Goal: Task Accomplishment & Management: Use online tool/utility

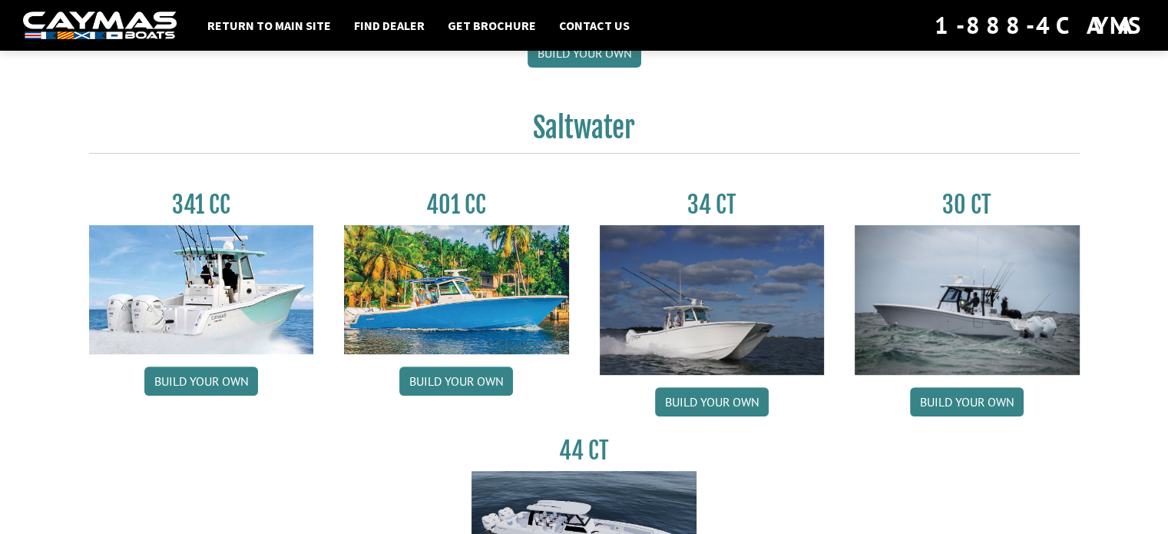
scroll to position [627, 0]
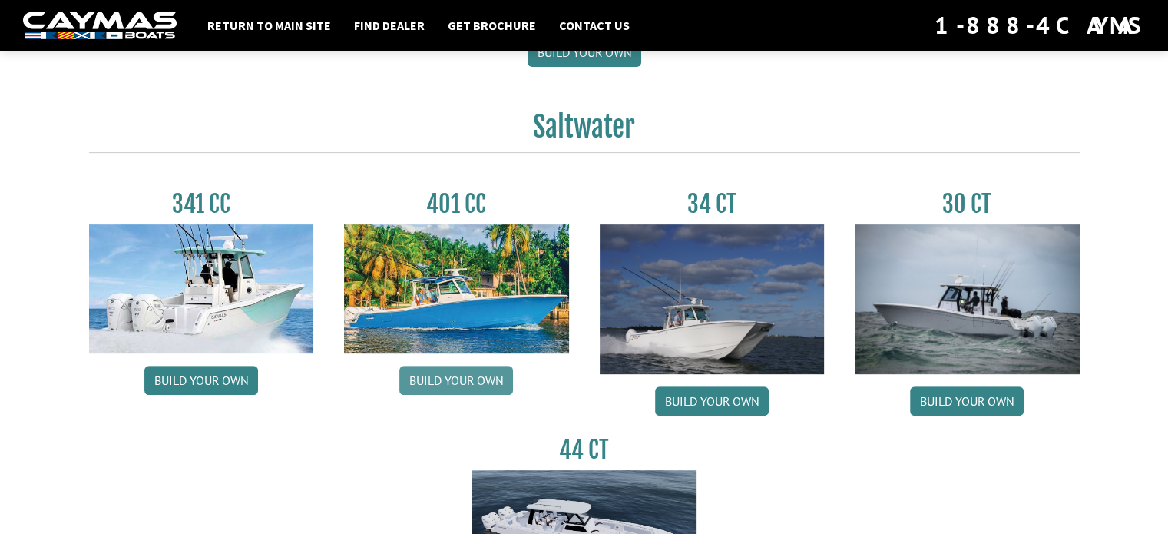
click at [467, 377] on link "Build your own" at bounding box center [456, 379] width 114 height 29
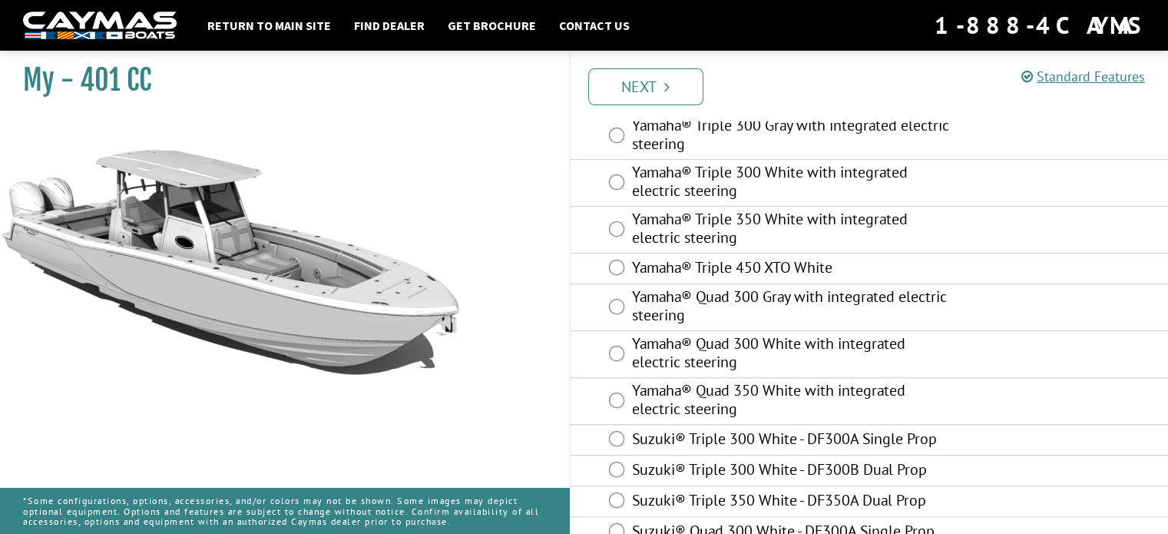
scroll to position [887, 0]
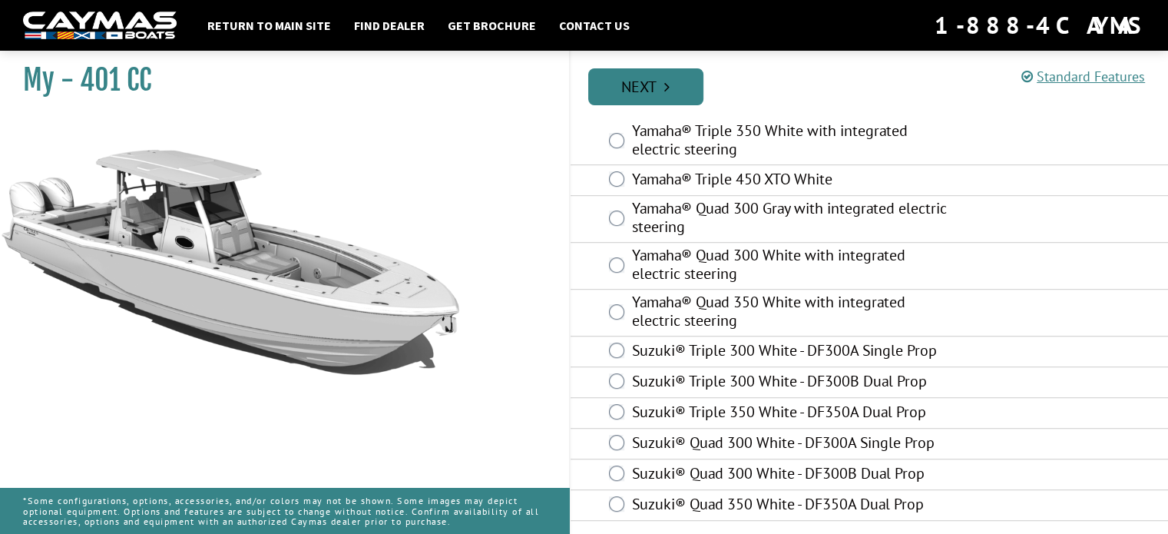
click at [648, 76] on link "Next" at bounding box center [645, 86] width 115 height 37
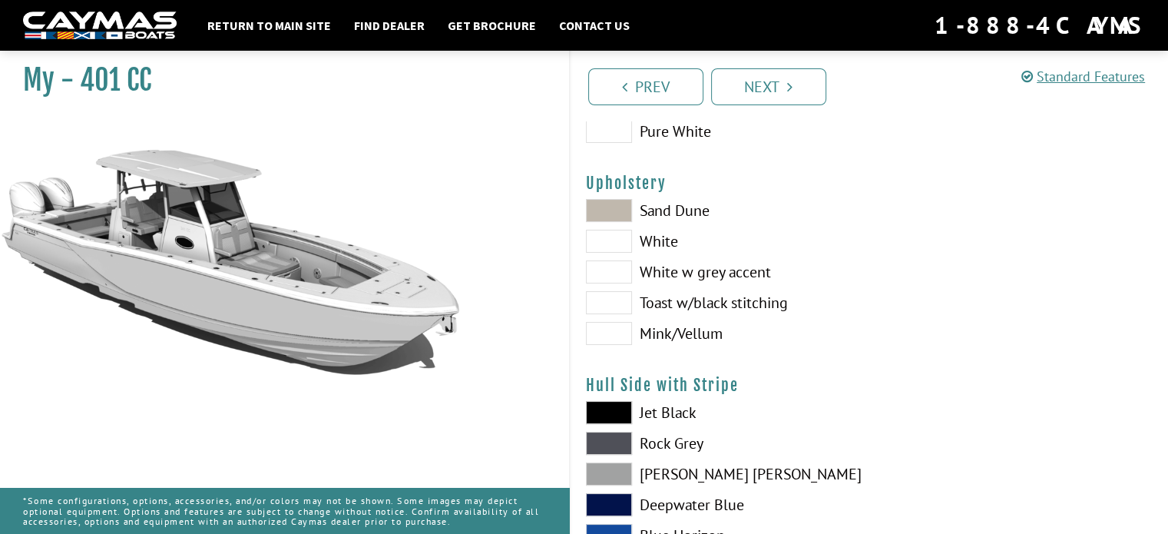
scroll to position [92, 0]
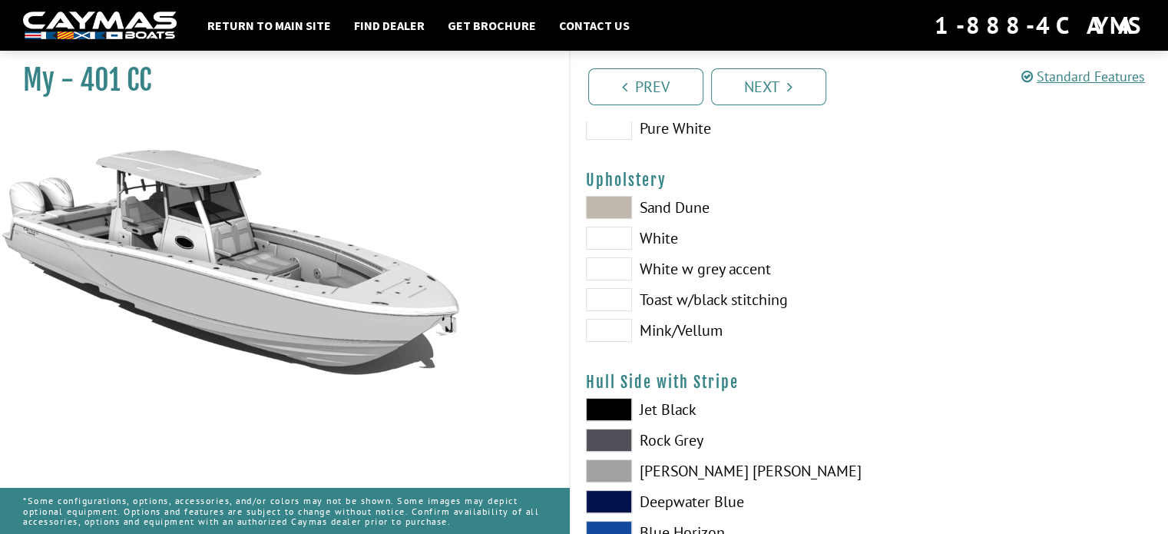
click at [610, 330] on span at bounding box center [609, 330] width 46 height 23
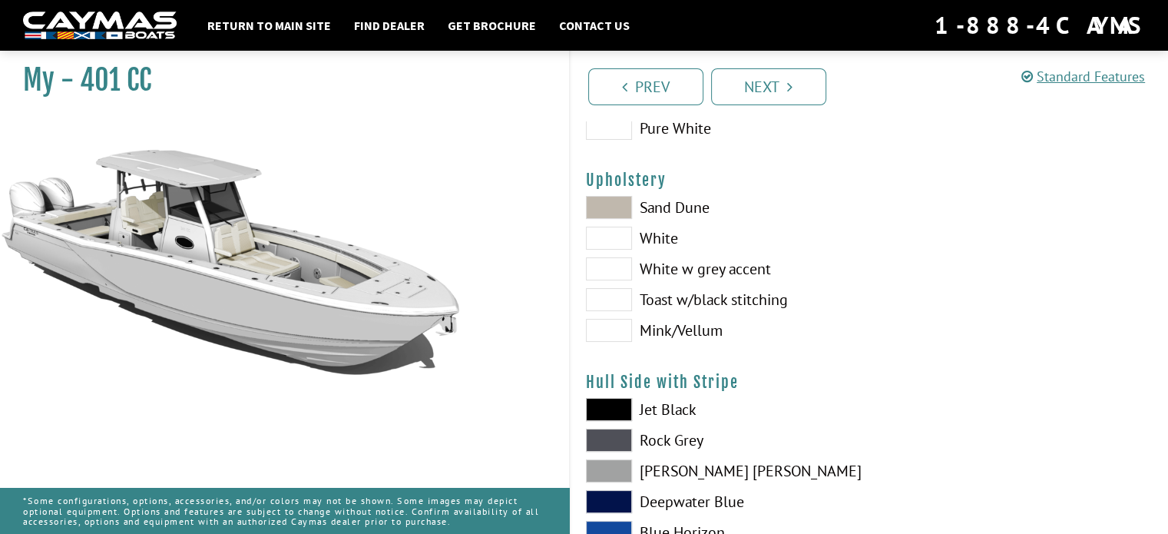
click at [611, 303] on span at bounding box center [609, 299] width 46 height 23
click at [604, 273] on span at bounding box center [609, 268] width 46 height 23
click at [587, 242] on span at bounding box center [609, 238] width 46 height 23
click at [608, 252] on div "Sand Dune White White w grey accent Toast w/black stitching Mink/Vellum" at bounding box center [720, 273] width 299 height 154
click at [608, 273] on span at bounding box center [609, 268] width 46 height 23
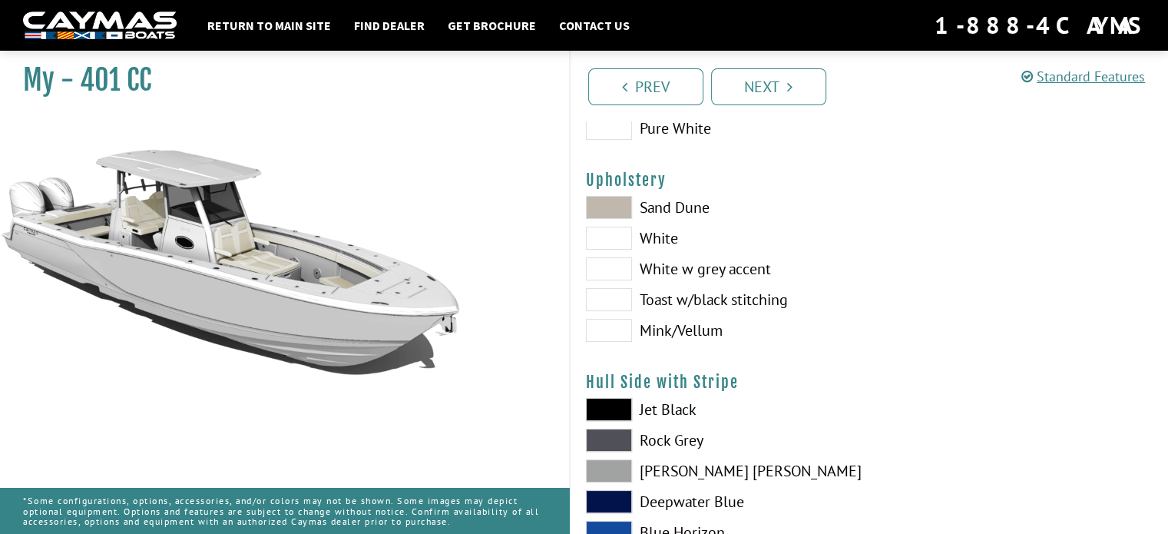
click at [608, 273] on span at bounding box center [609, 268] width 46 height 23
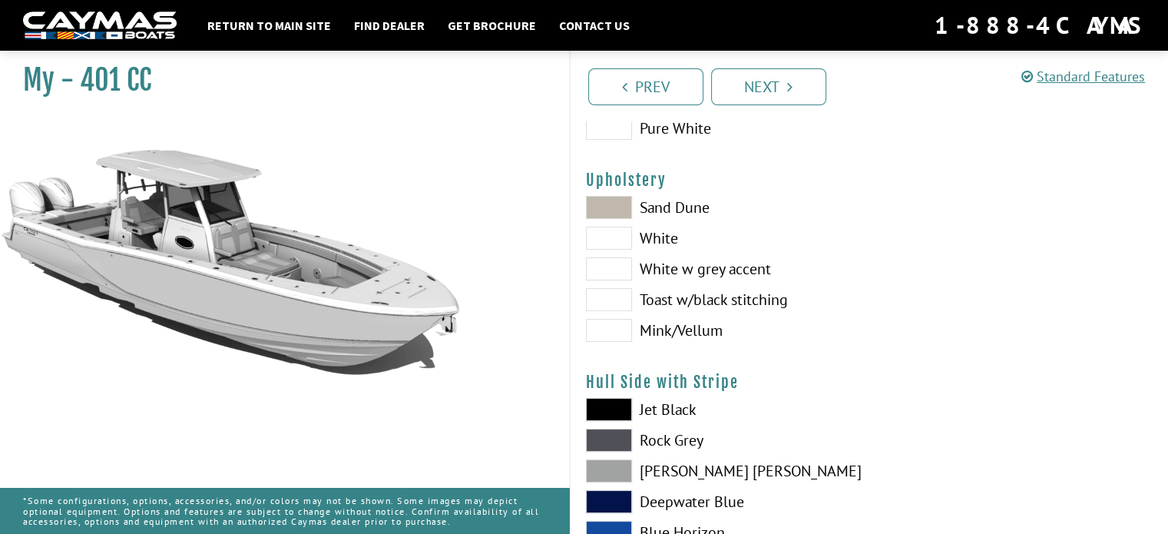
click at [612, 217] on span at bounding box center [609, 207] width 46 height 23
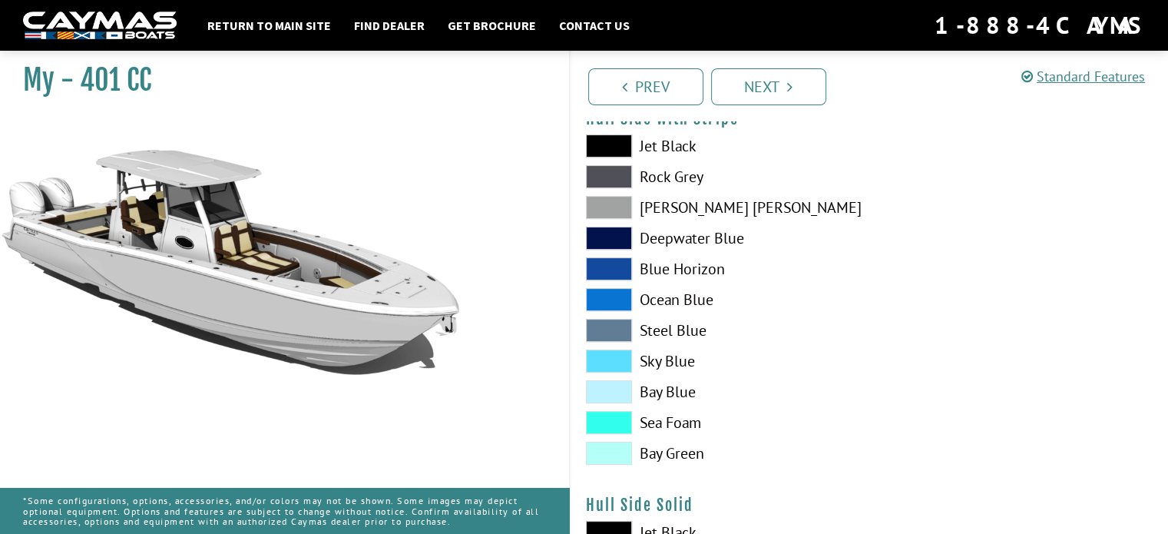
scroll to position [359, 0]
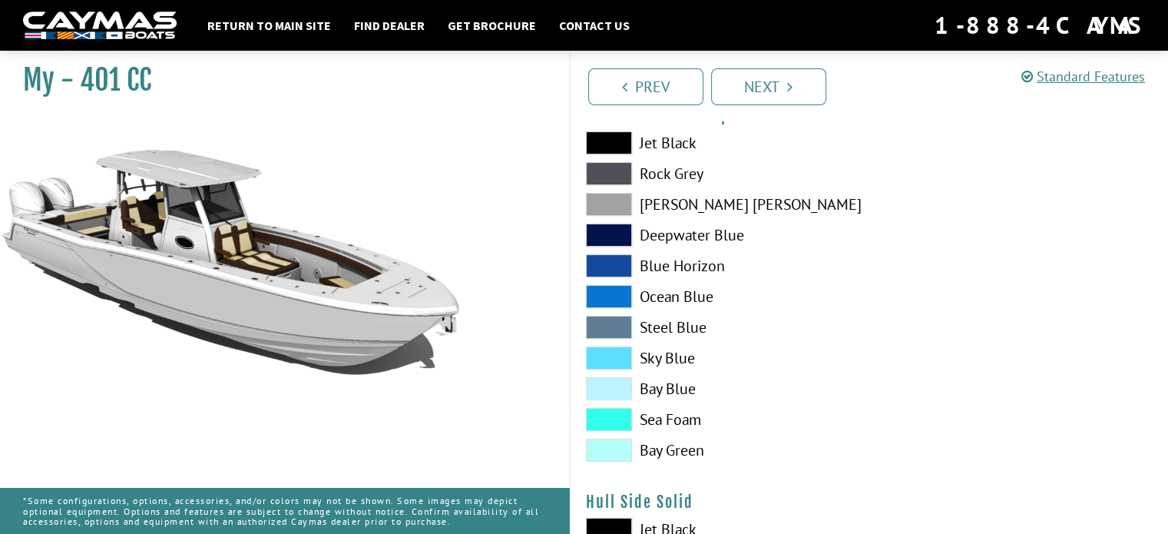
click at [614, 174] on span at bounding box center [609, 173] width 46 height 23
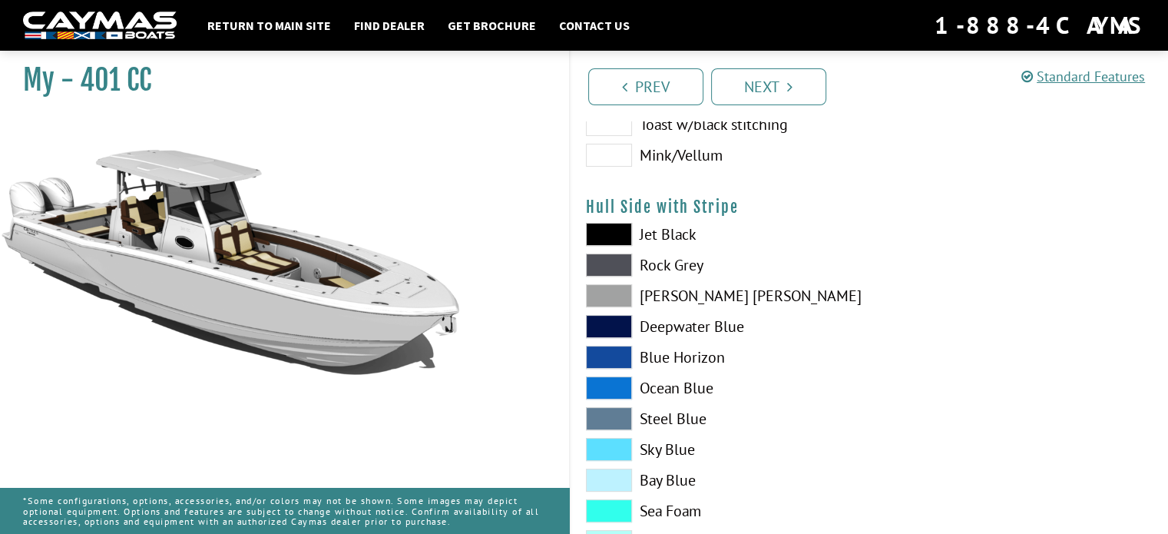
scroll to position [270, 0]
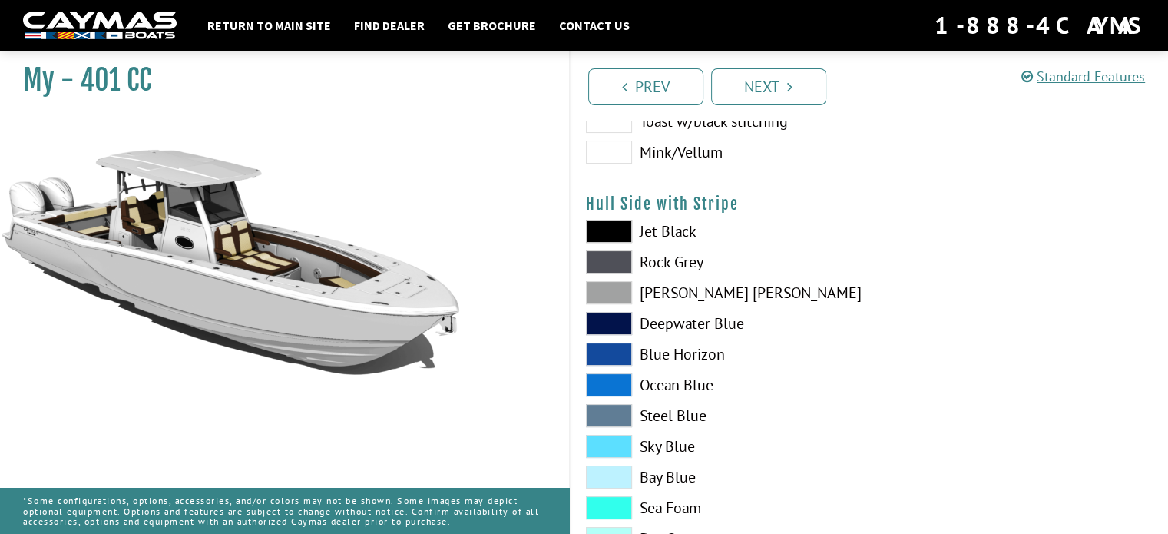
click at [611, 256] on span at bounding box center [609, 261] width 46 height 23
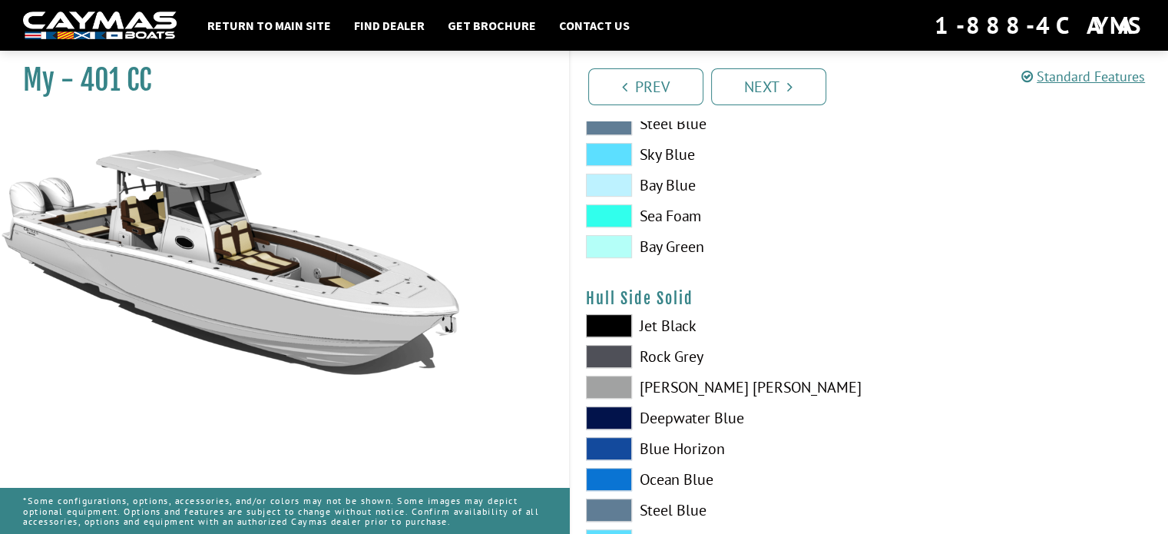
scroll to position [648, 0]
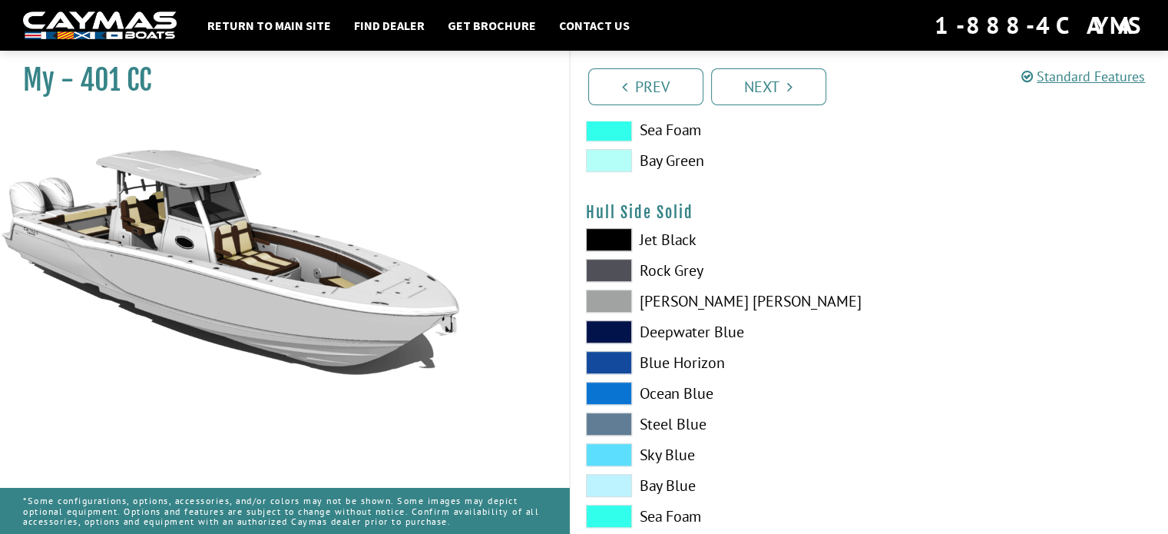
click at [600, 275] on span at bounding box center [609, 270] width 46 height 23
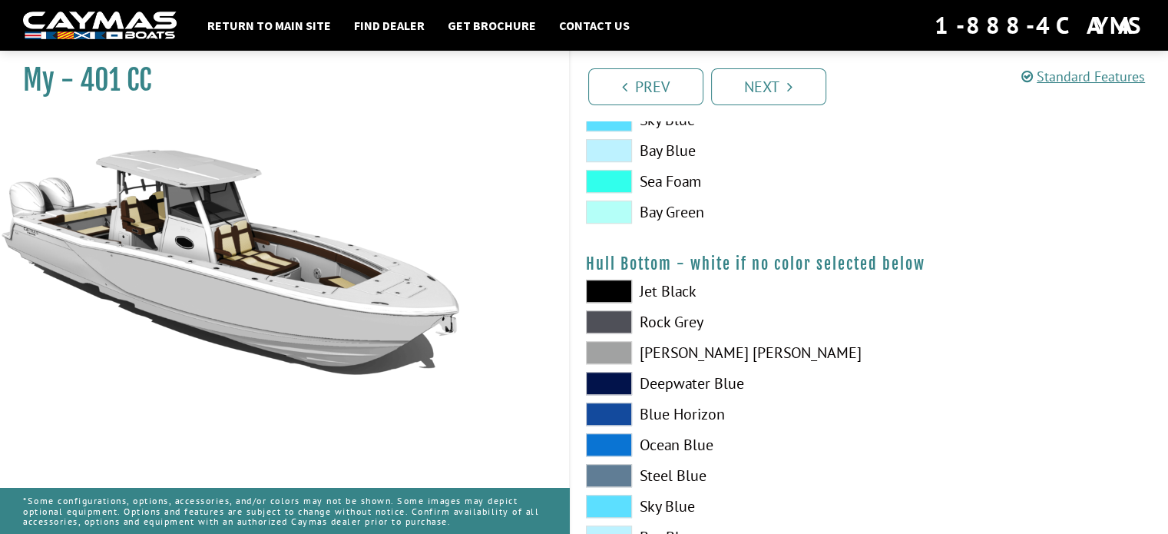
scroll to position [998, 0]
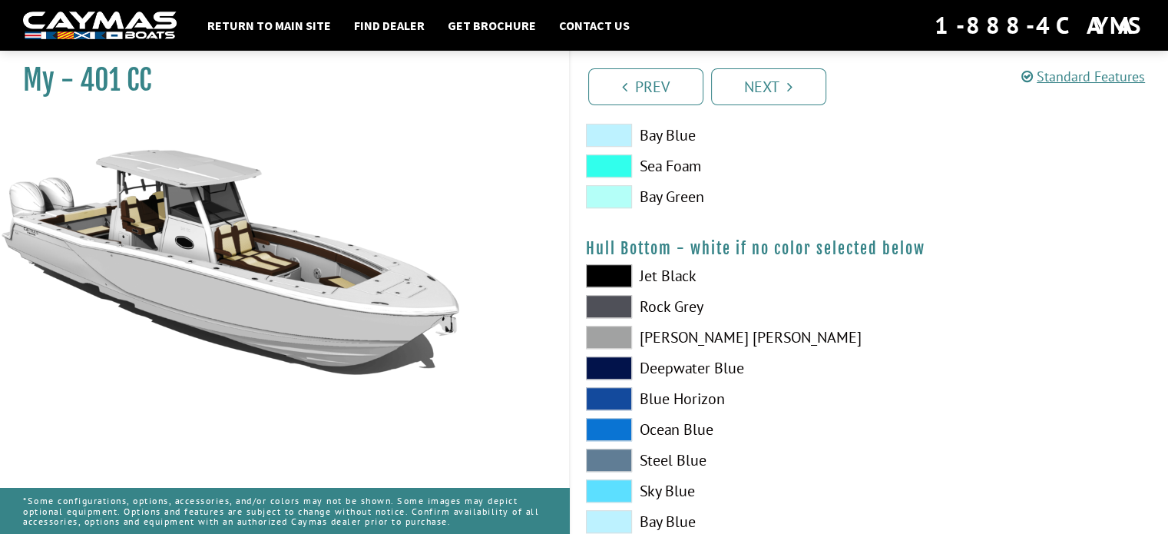
click at [615, 300] on span at bounding box center [609, 306] width 46 height 23
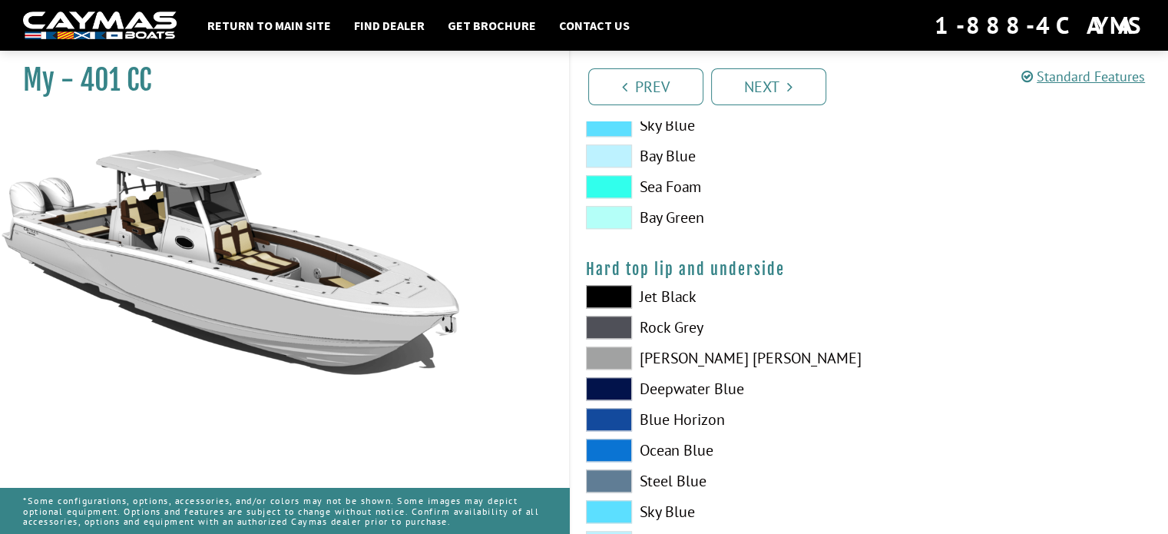
scroll to position [1431, 0]
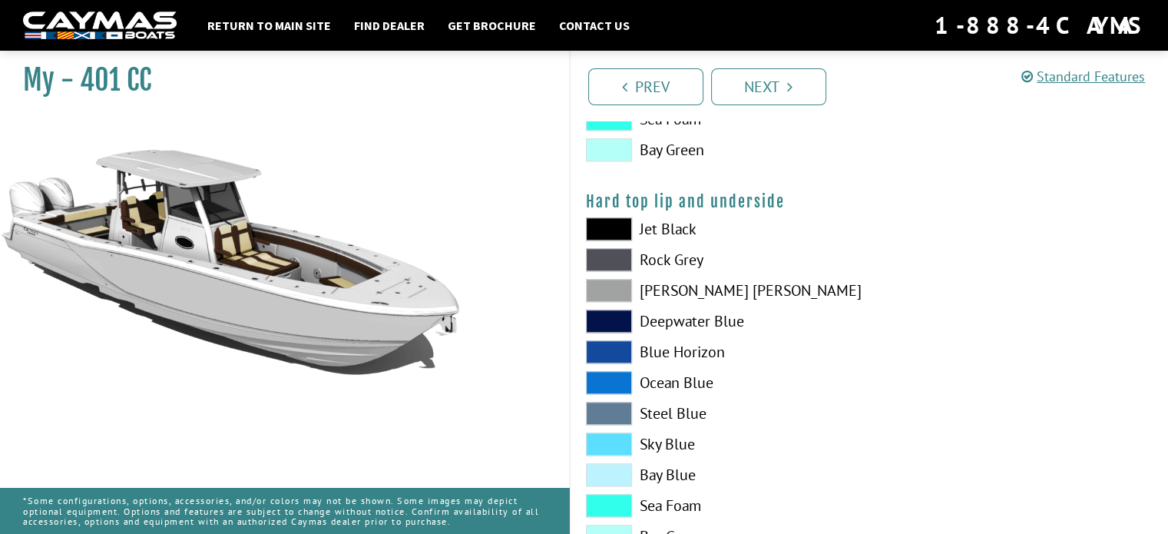
click at [623, 260] on span at bounding box center [609, 259] width 46 height 23
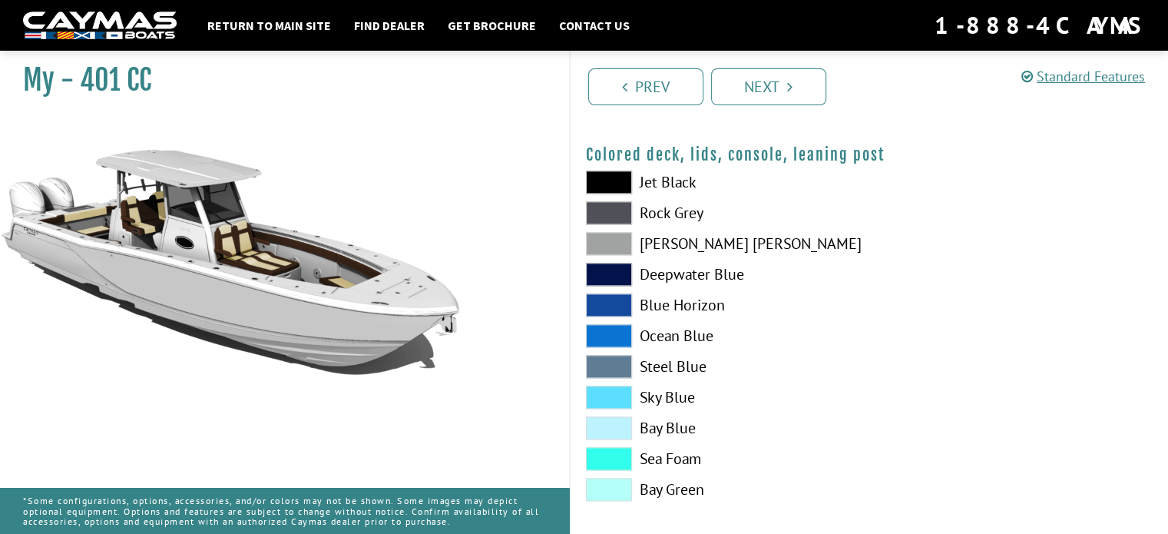
scroll to position [1867, 0]
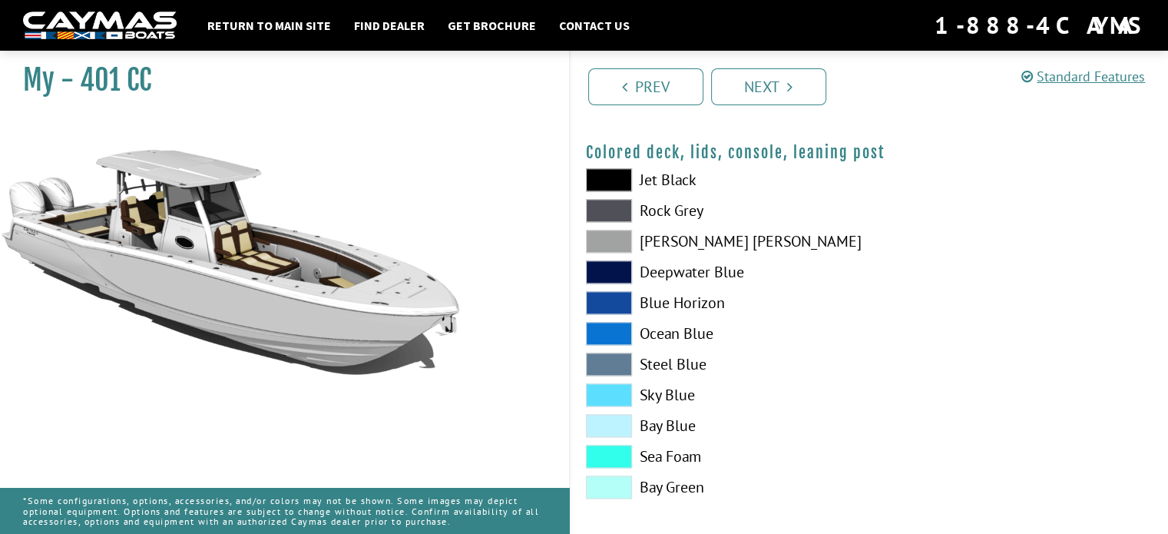
drag, startPoint x: 598, startPoint y: 203, endPoint x: 881, endPoint y: 304, distance: 299.9
click at [881, 304] on div at bounding box center [1018, 337] width 299 height 338
click at [624, 210] on span at bounding box center [609, 210] width 46 height 23
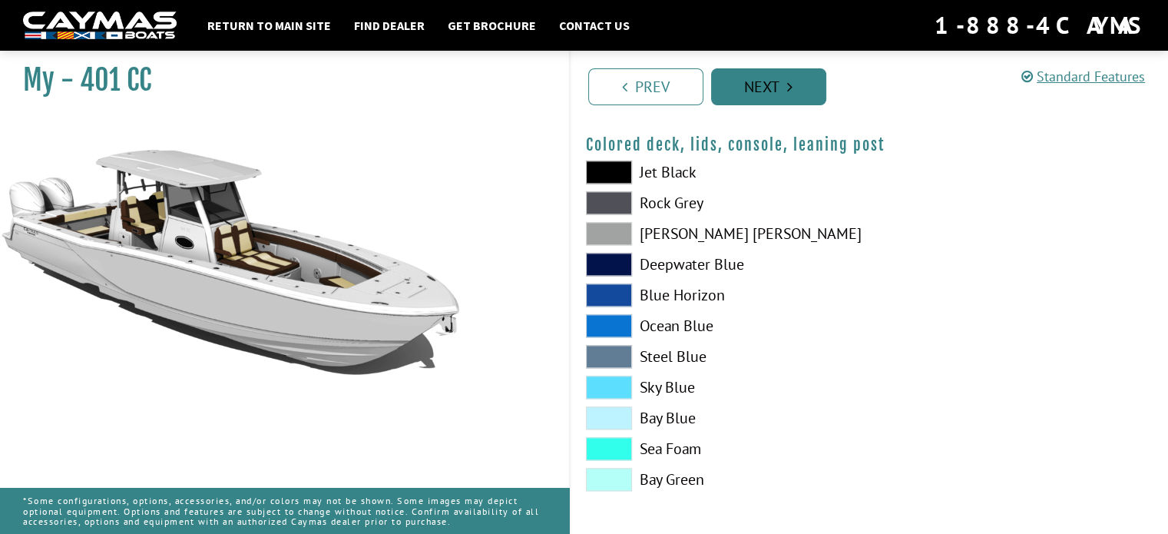
click at [776, 91] on link "Next" at bounding box center [768, 86] width 115 height 37
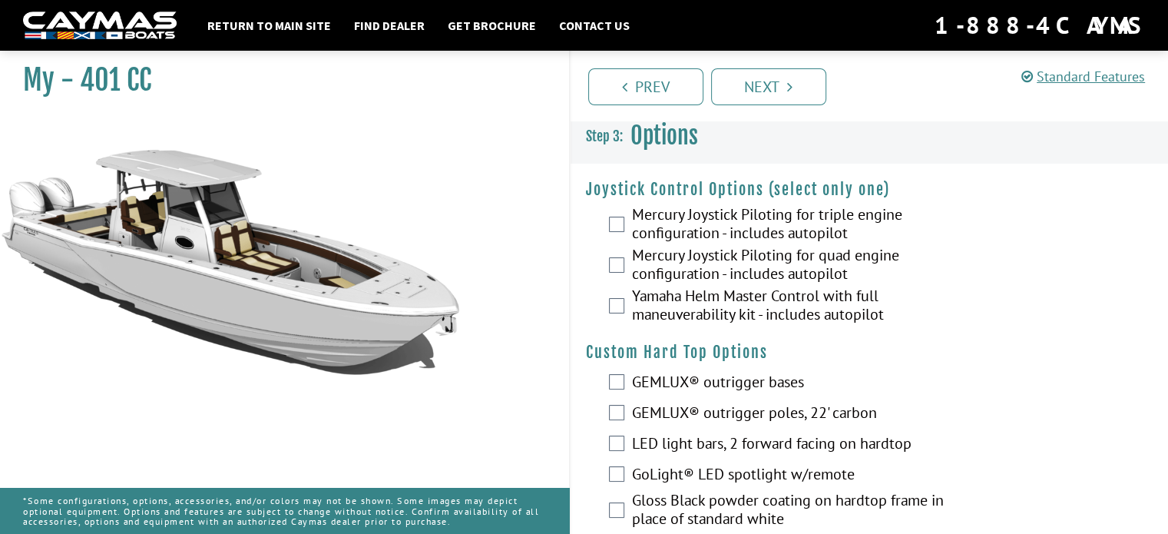
scroll to position [0, 0]
